Goal: Transaction & Acquisition: Purchase product/service

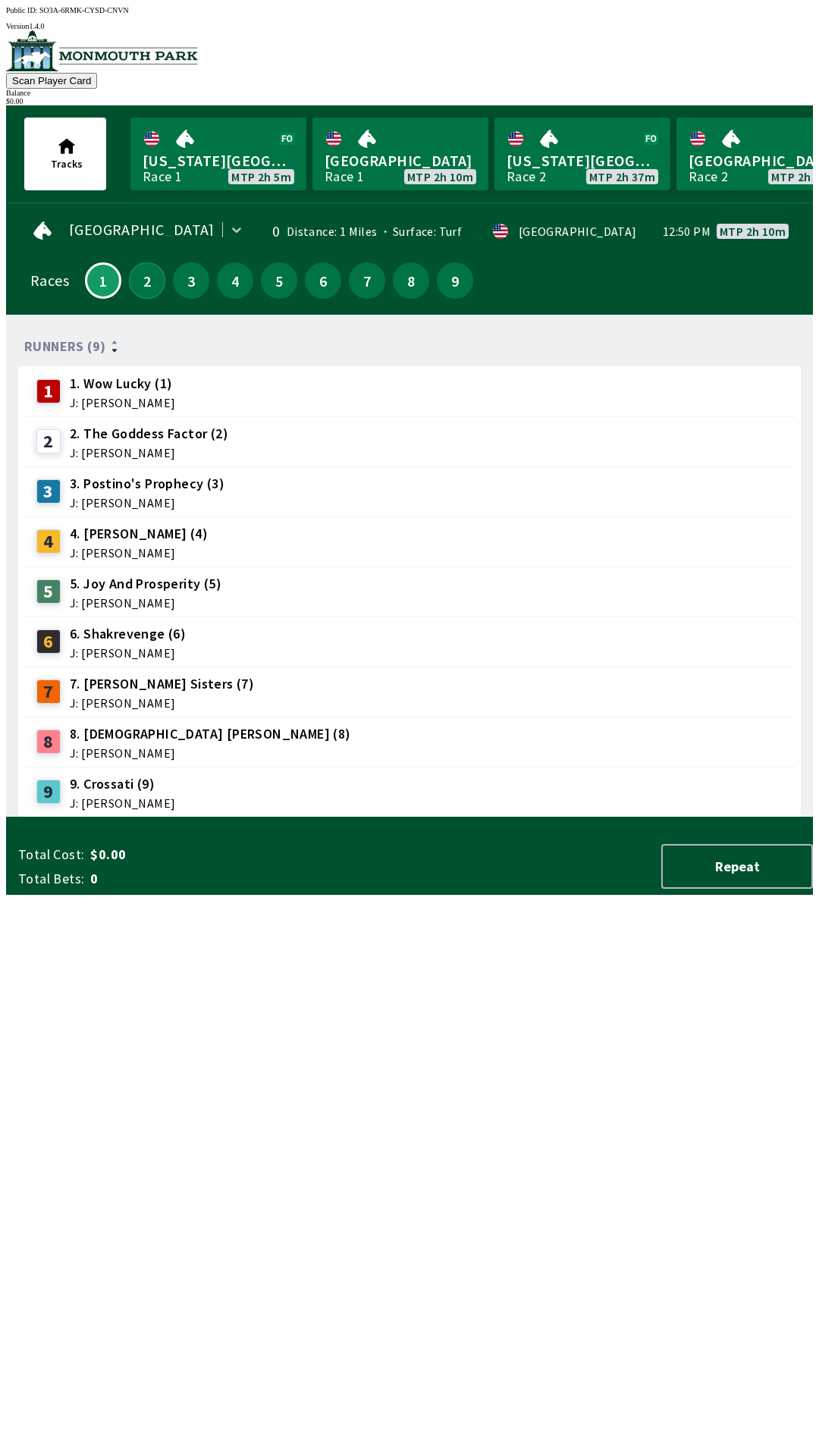
click at [137, 288] on button "2" at bounding box center [147, 280] width 36 height 36
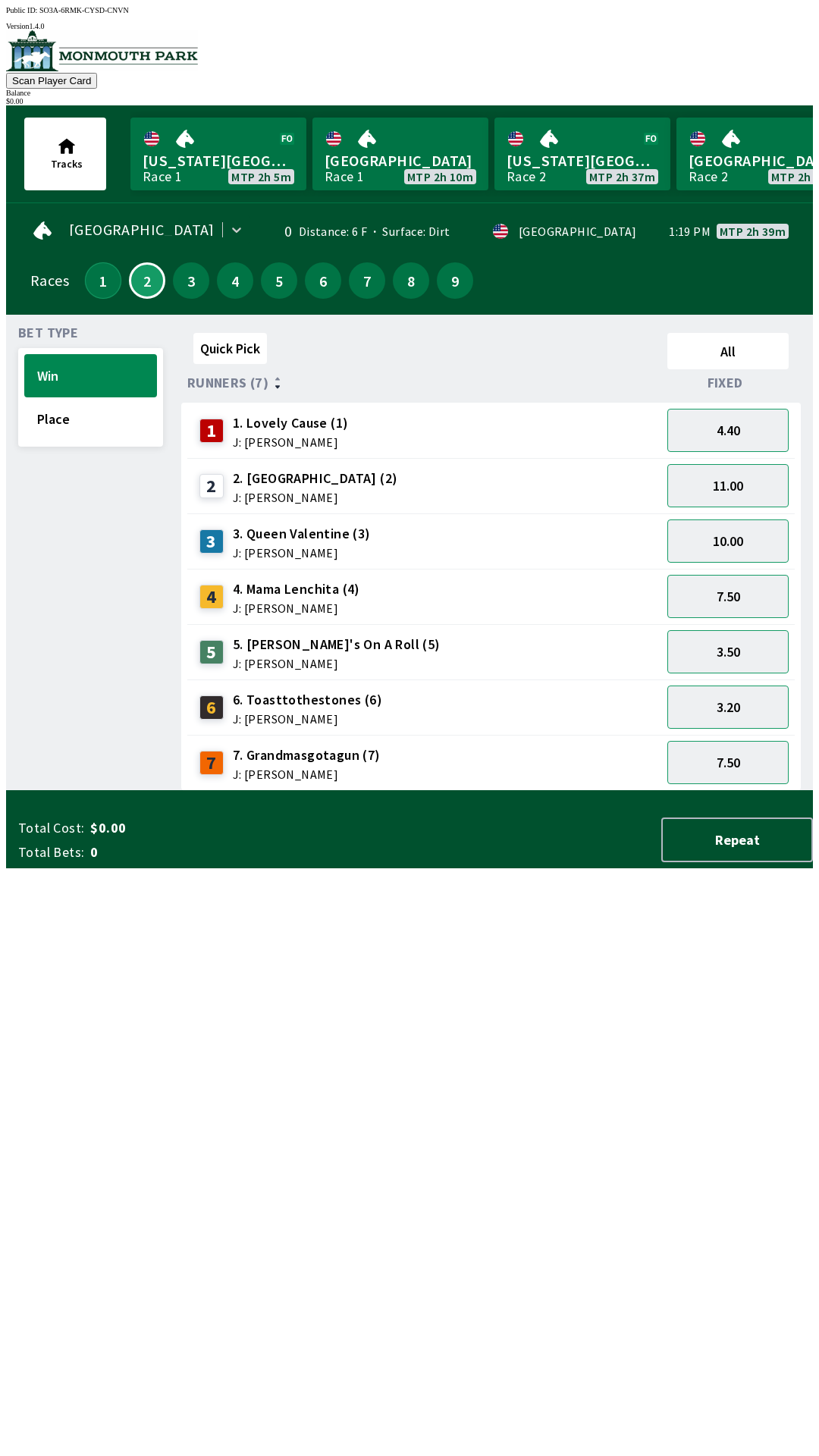
click at [84, 268] on button "1" at bounding box center [102, 280] width 36 height 36
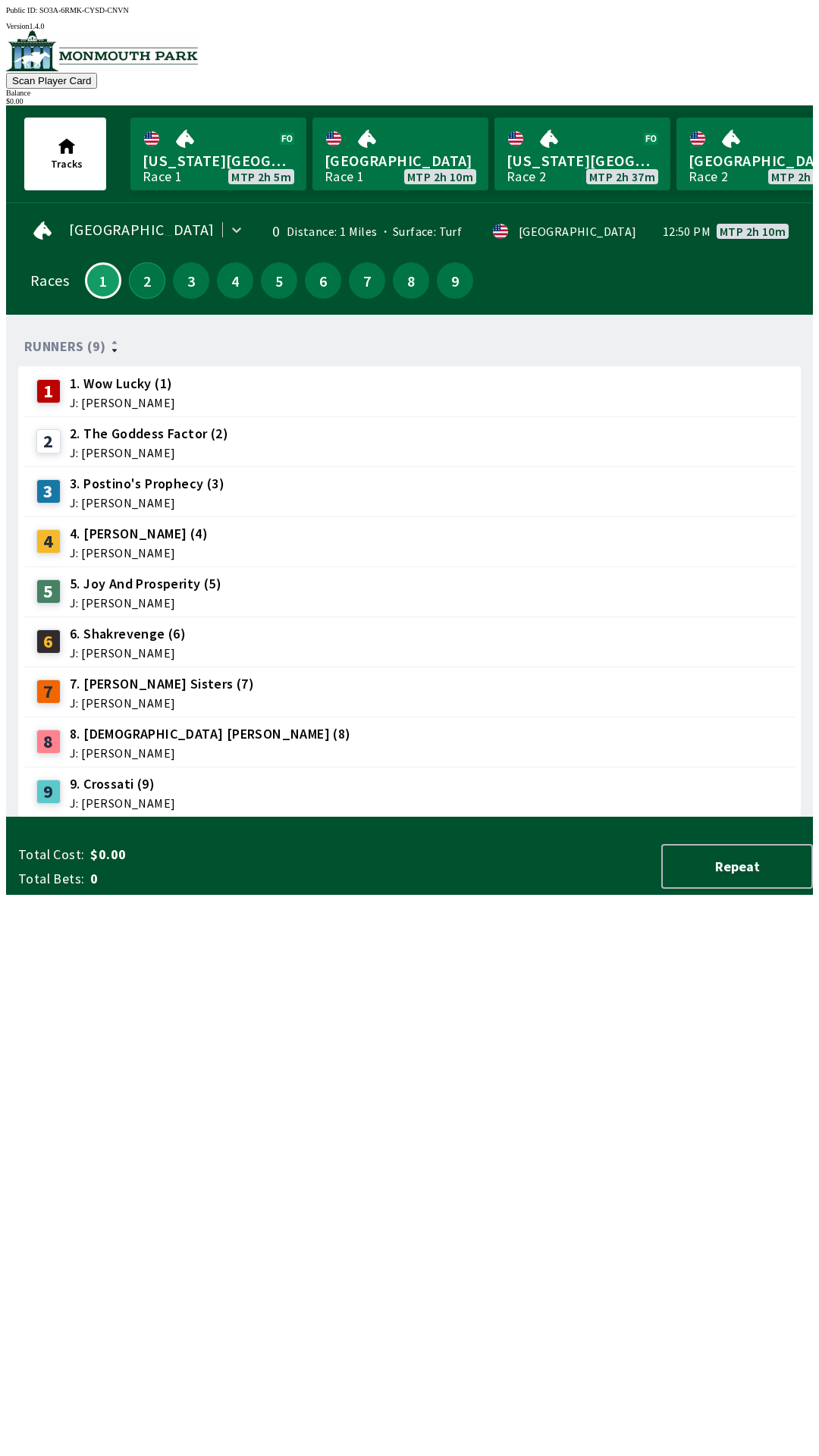
click at [129, 264] on button "2" at bounding box center [147, 280] width 36 height 36
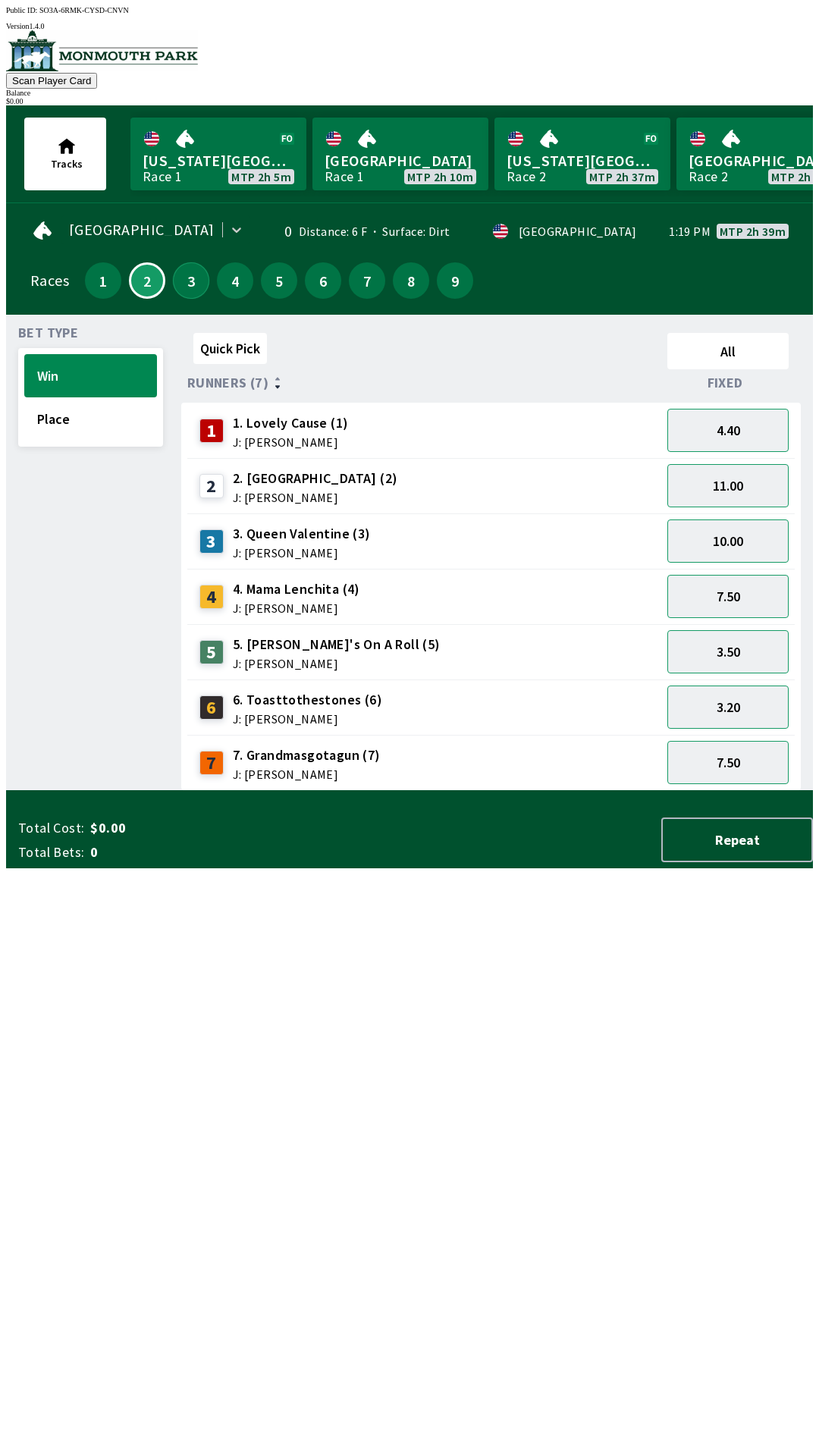
click at [191, 273] on button "3" at bounding box center [191, 280] width 36 height 36
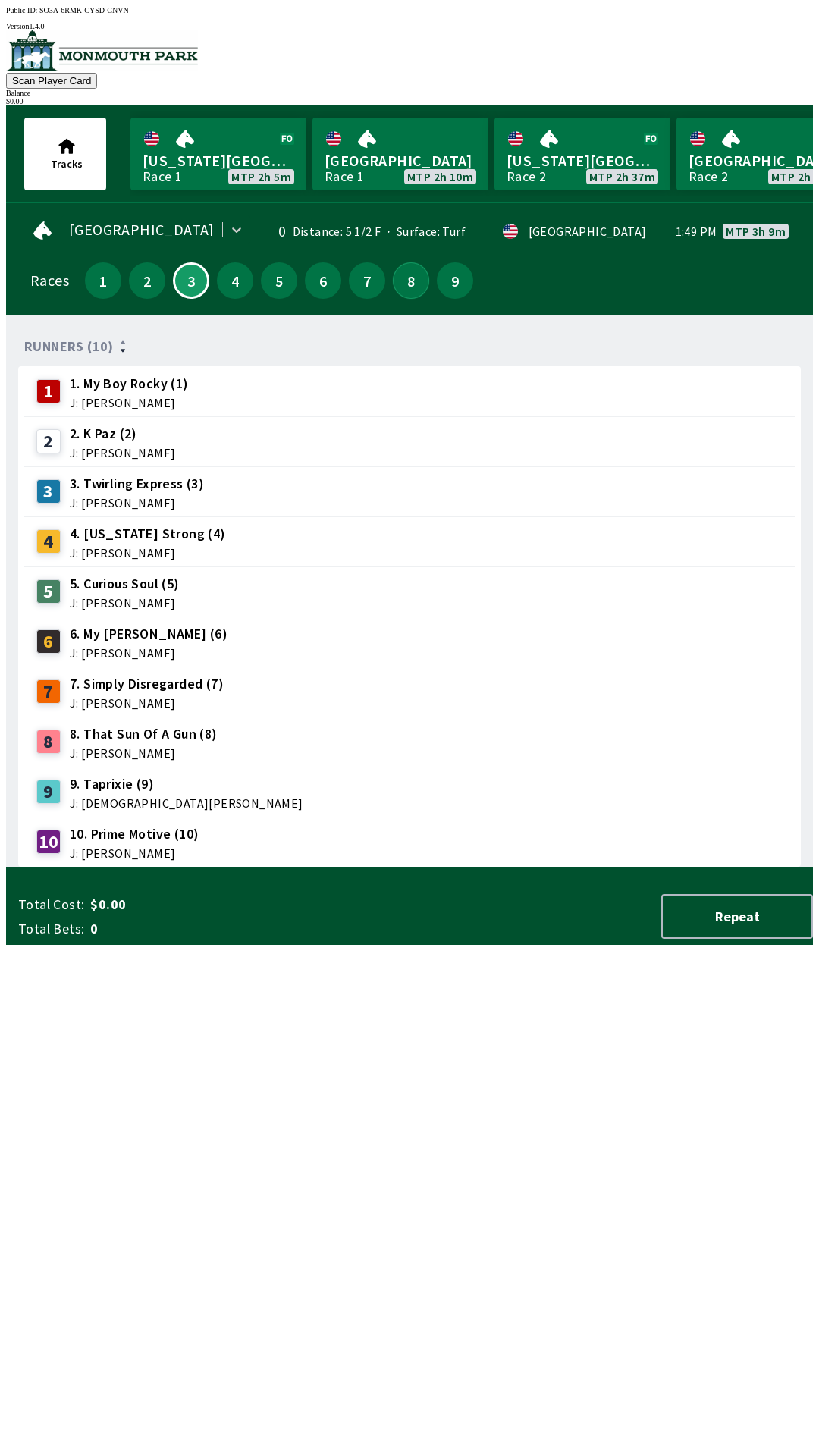
click at [410, 262] on button "8" at bounding box center [411, 280] width 36 height 36
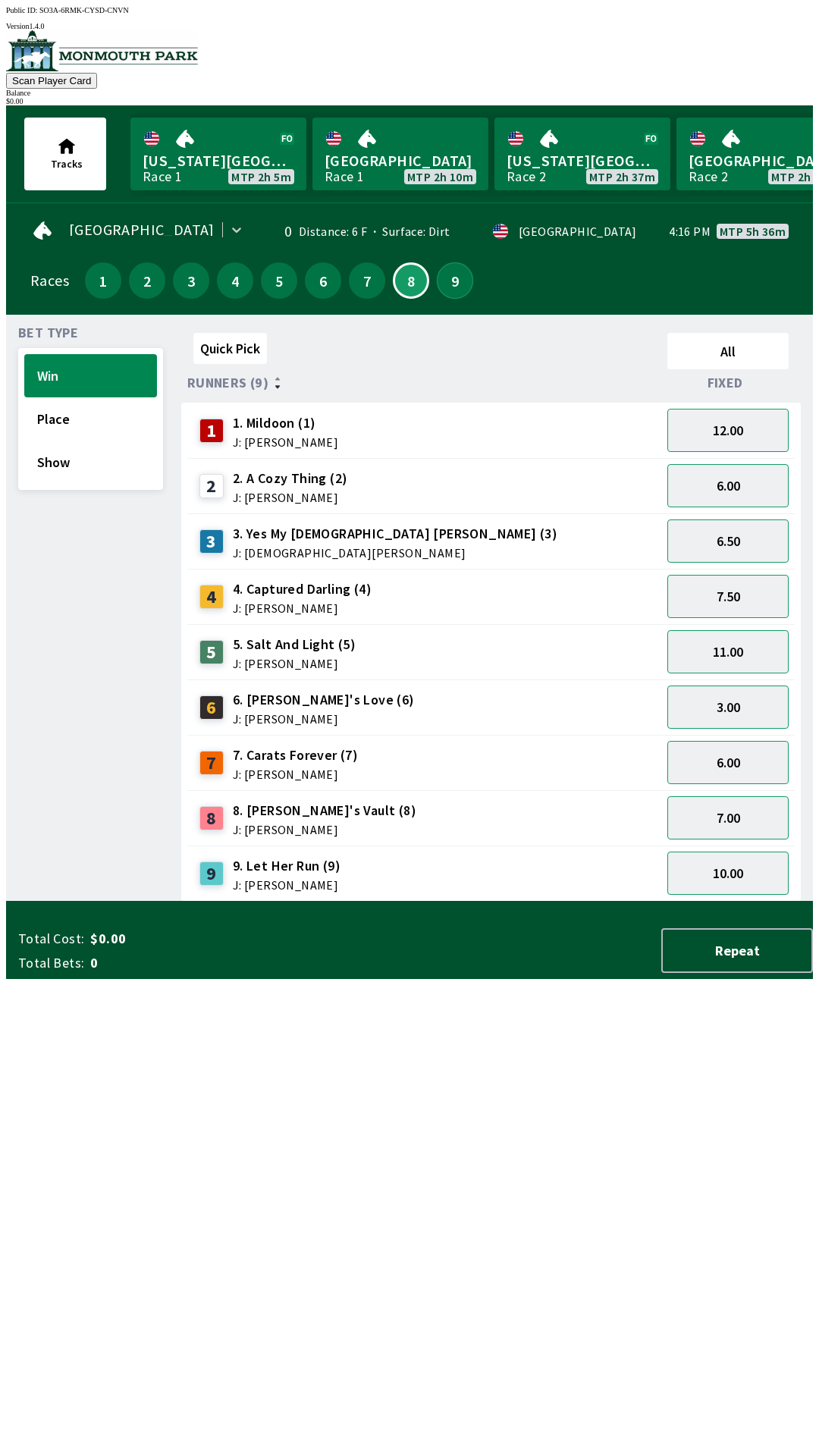
click at [455, 262] on button "9" at bounding box center [455, 280] width 36 height 36
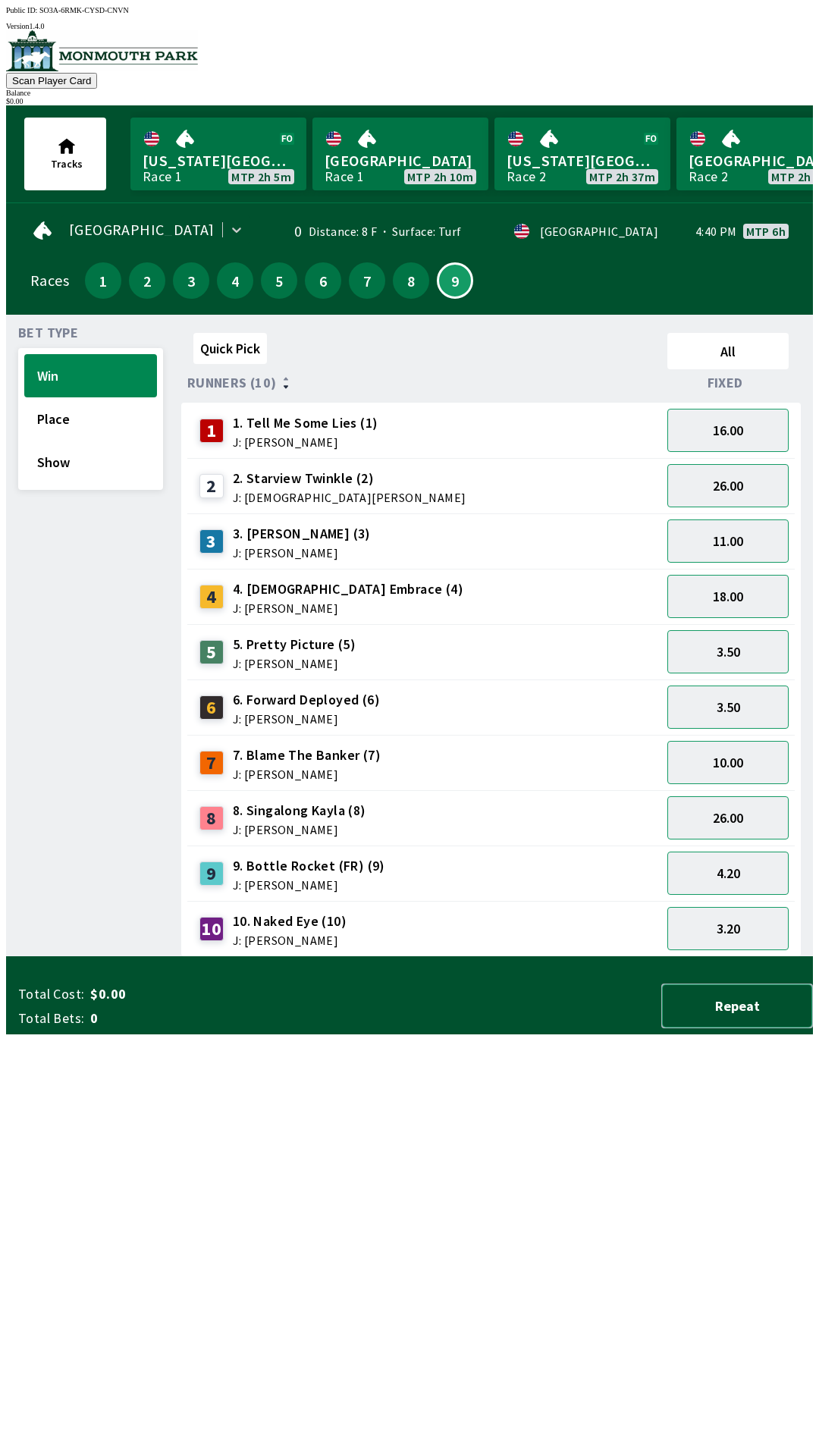
click at [728, 1029] on button "Repeat" at bounding box center [737, 1005] width 152 height 45
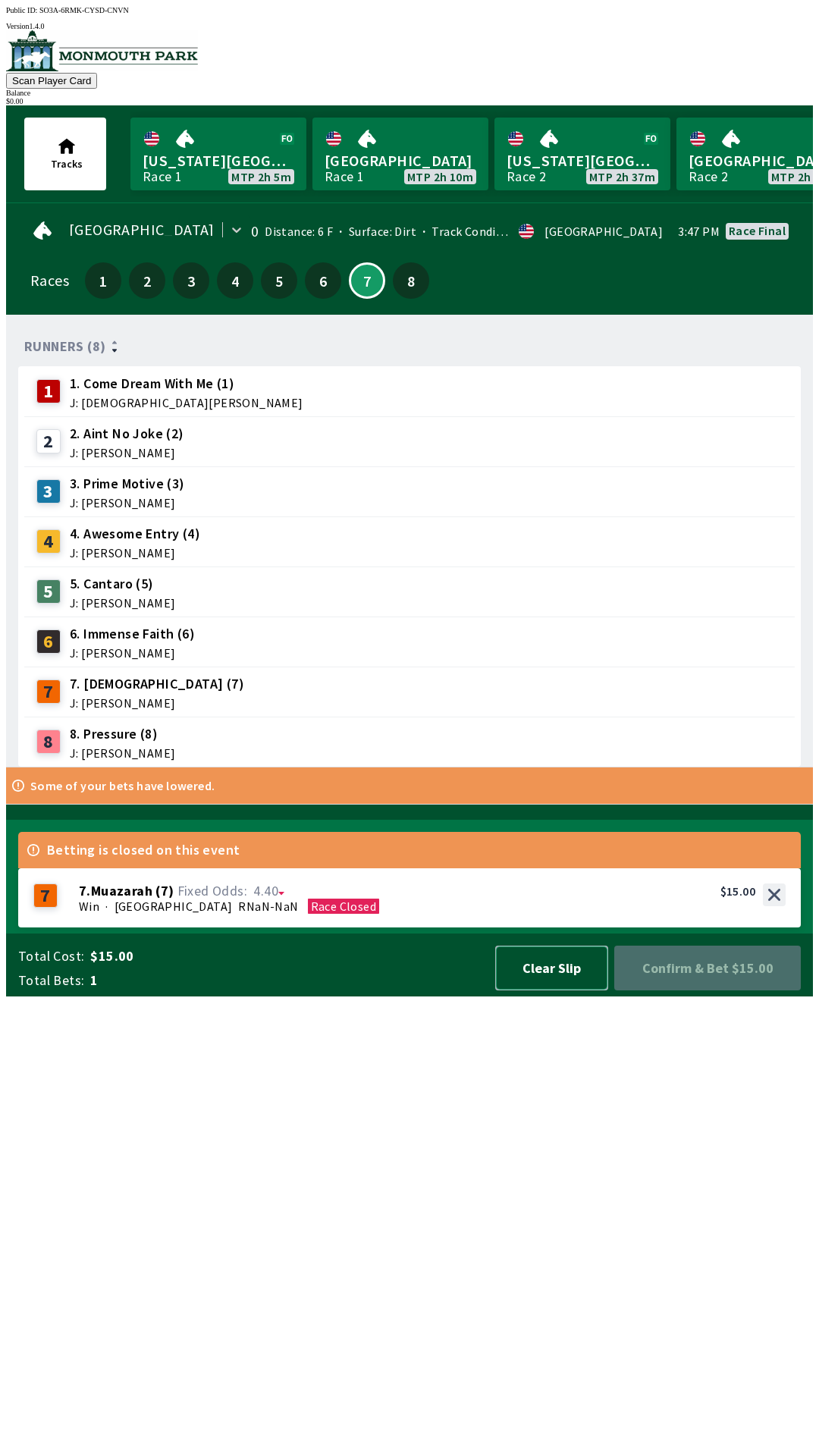
click at [540, 991] on button "Clear Slip" at bounding box center [551, 967] width 113 height 45
